Goal: Information Seeking & Learning: Learn about a topic

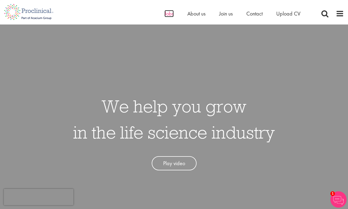
click at [169, 14] on span "Jobs" at bounding box center [169, 13] width 9 height 7
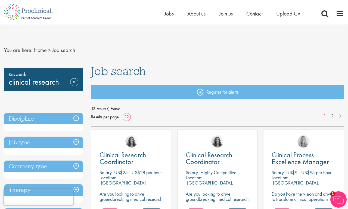
click at [44, 142] on h3 "Job type" at bounding box center [43, 143] width 79 height 12
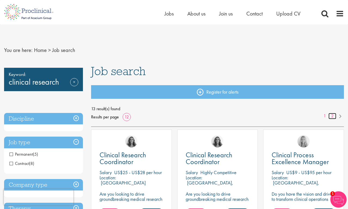
click at [333, 116] on link "2" at bounding box center [333, 116] width 8 height 6
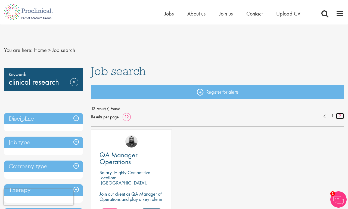
click at [340, 116] on link "2" at bounding box center [340, 116] width 8 height 6
click at [131, 158] on span "QA Manager Operations" at bounding box center [119, 158] width 38 height 16
